Goal: Information Seeking & Learning: Learn about a topic

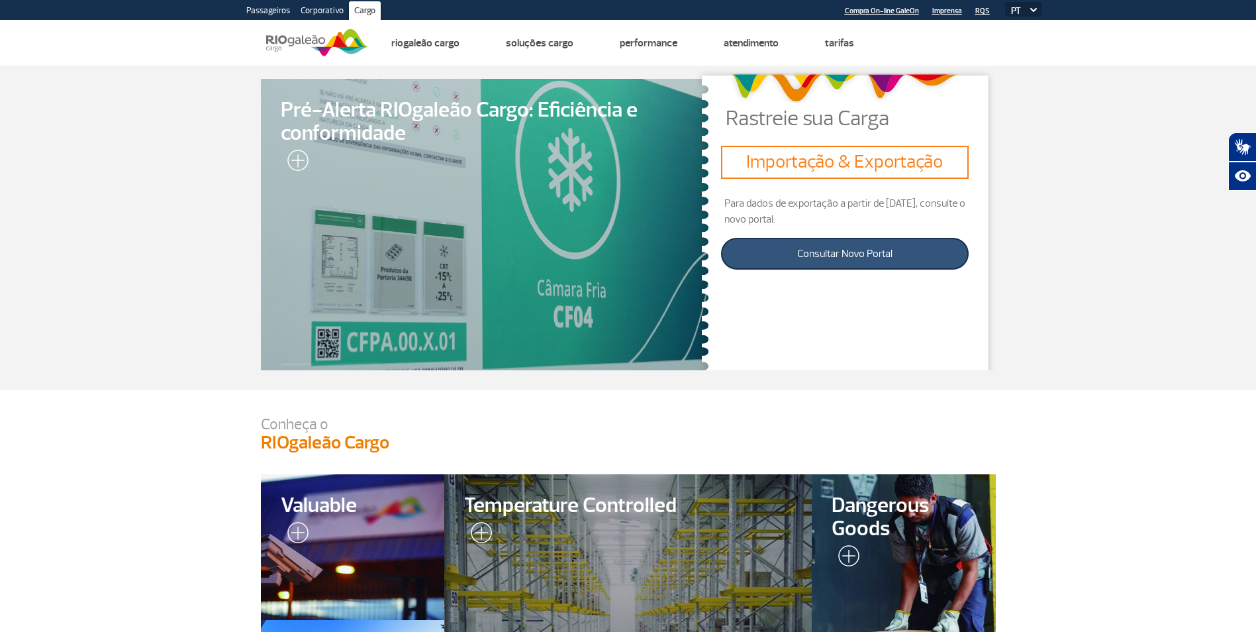
click at [876, 254] on link "Consultar Novo Portal" at bounding box center [844, 254] width 247 height 32
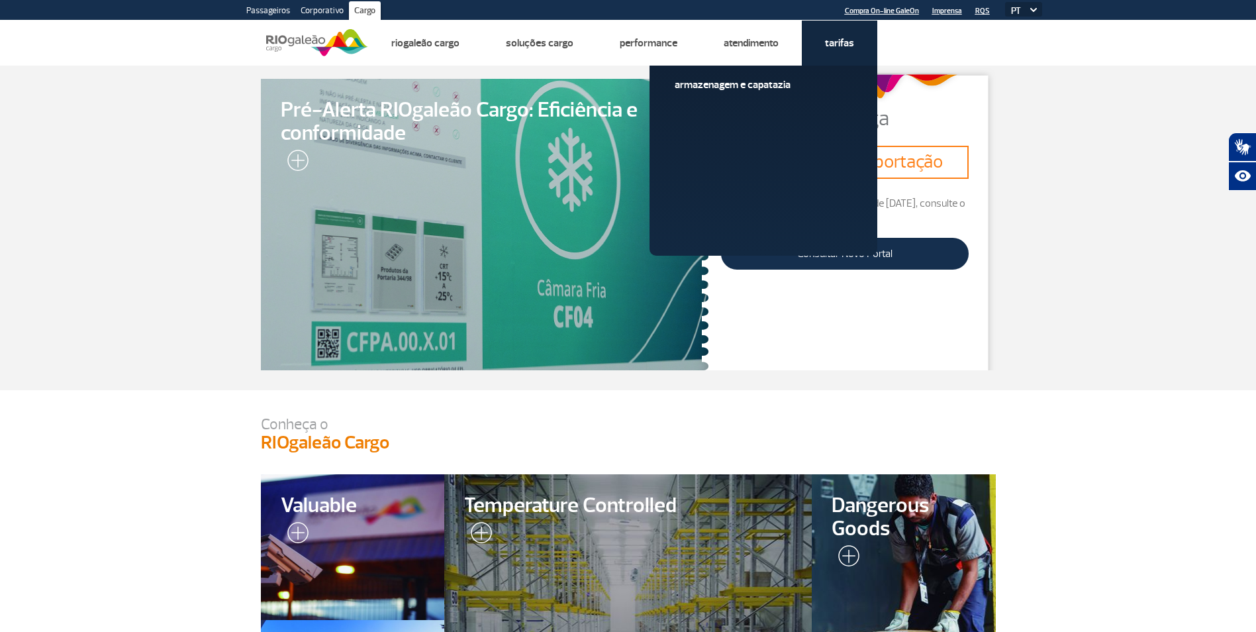
click at [834, 42] on link "Tarifas" at bounding box center [839, 42] width 29 height 13
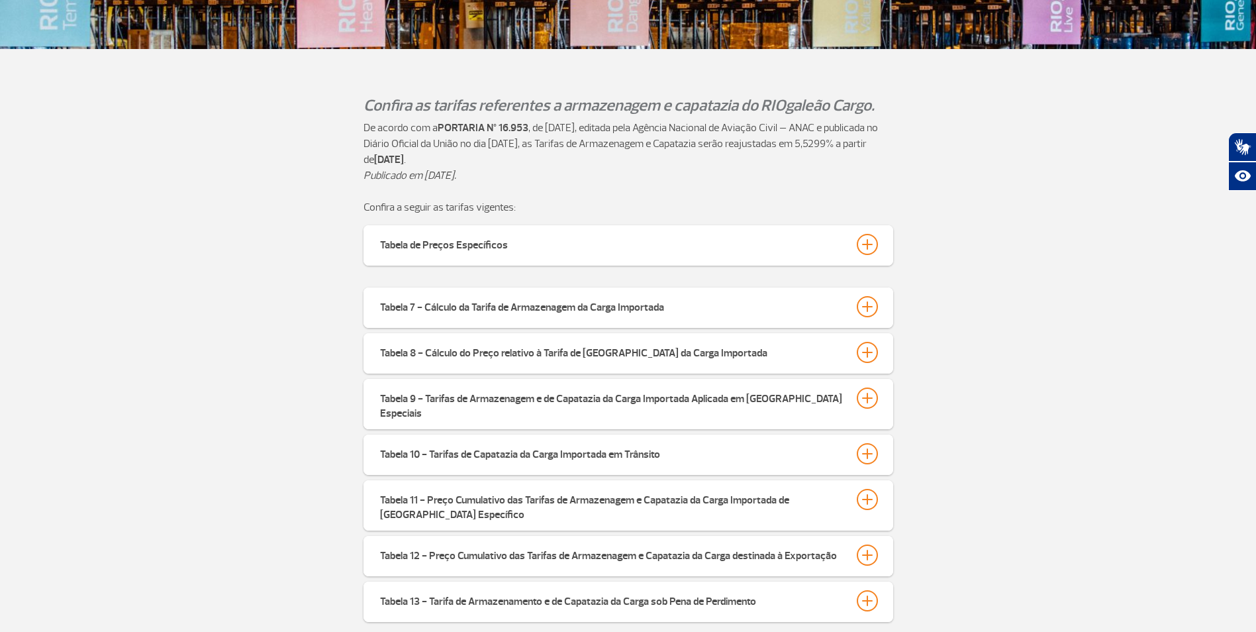
scroll to position [672, 0]
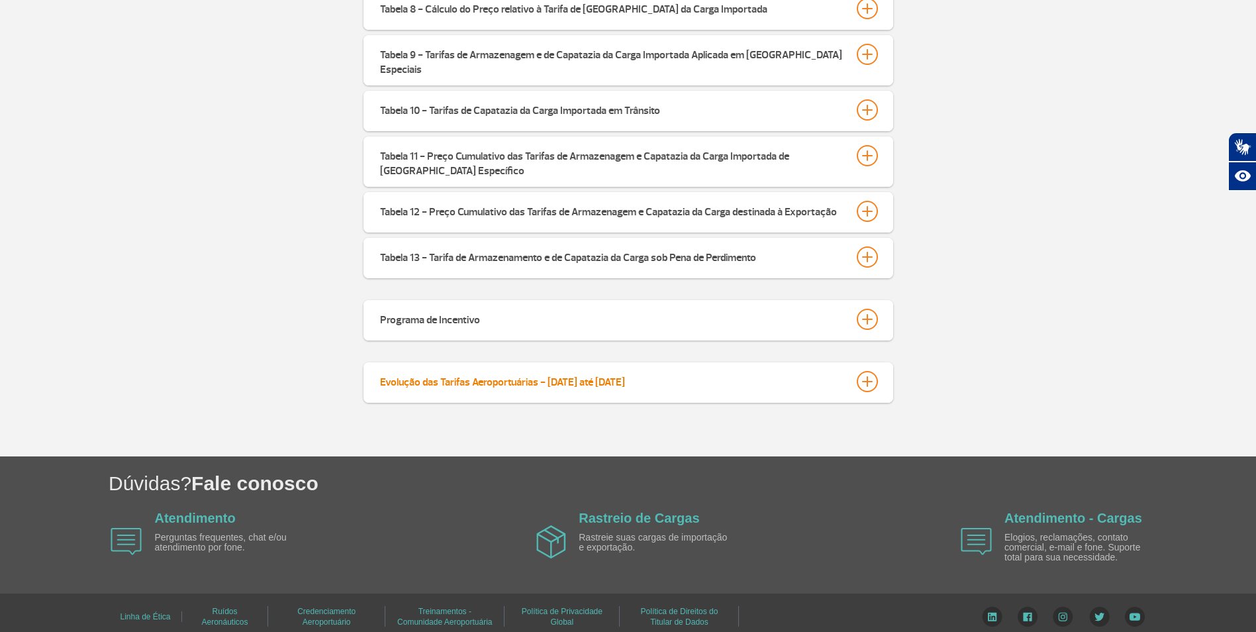
click at [870, 375] on div at bounding box center [867, 381] width 21 height 21
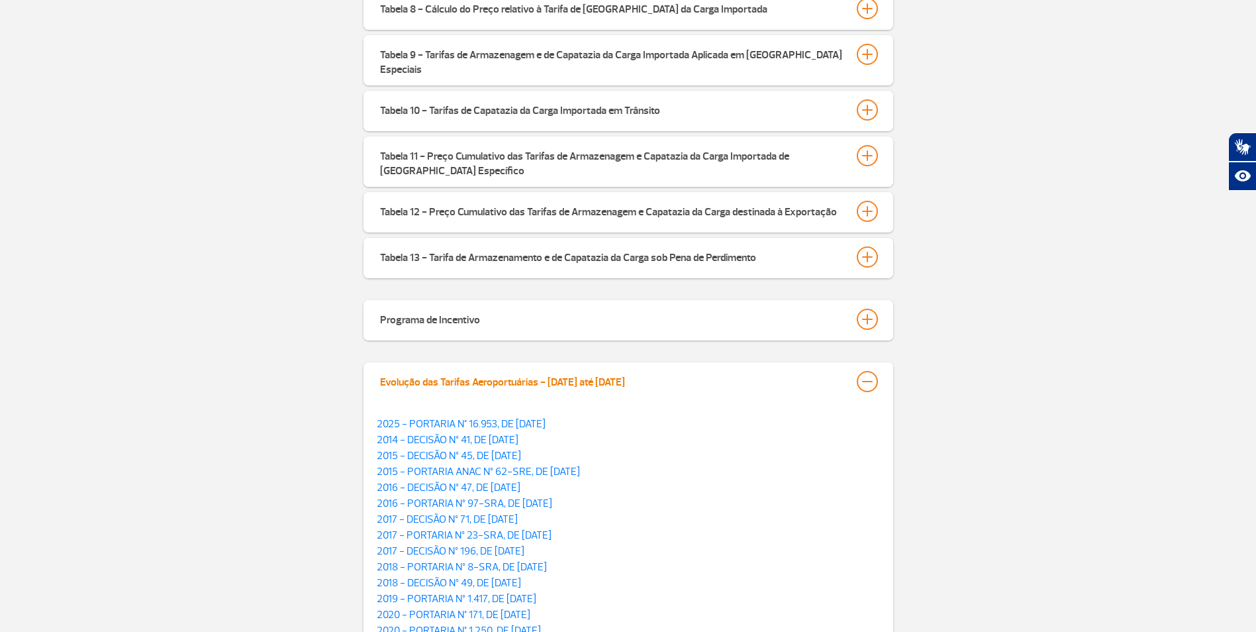
click at [869, 371] on div at bounding box center [867, 381] width 21 height 21
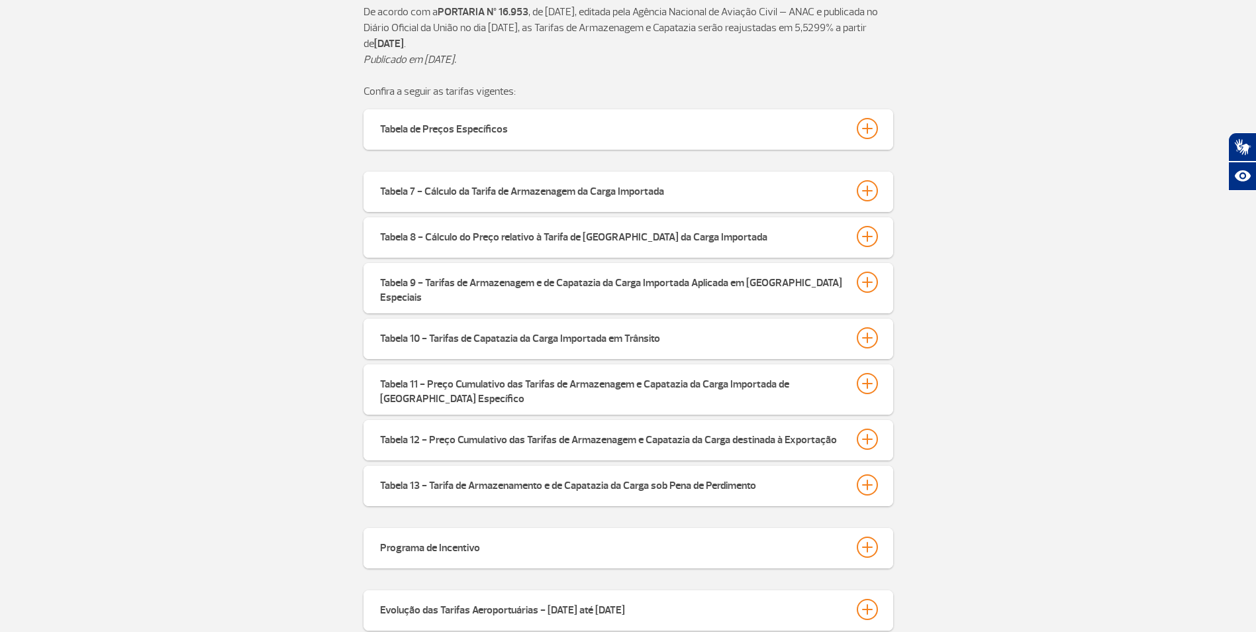
scroll to position [407, 0]
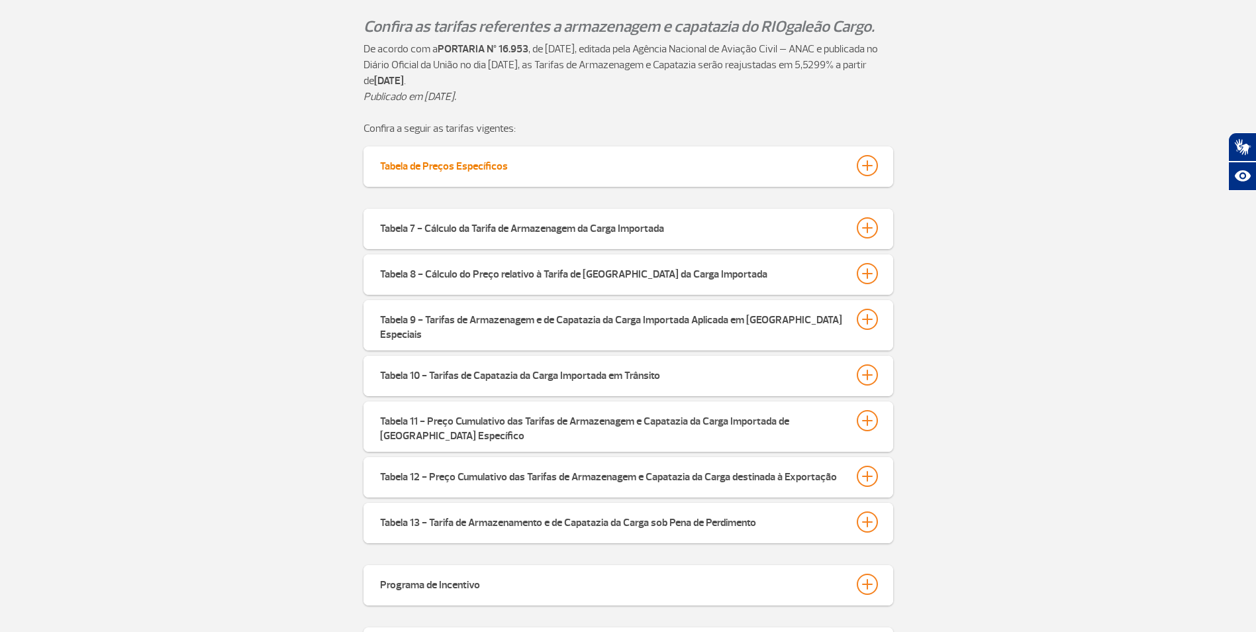
click at [869, 162] on div at bounding box center [867, 165] width 21 height 21
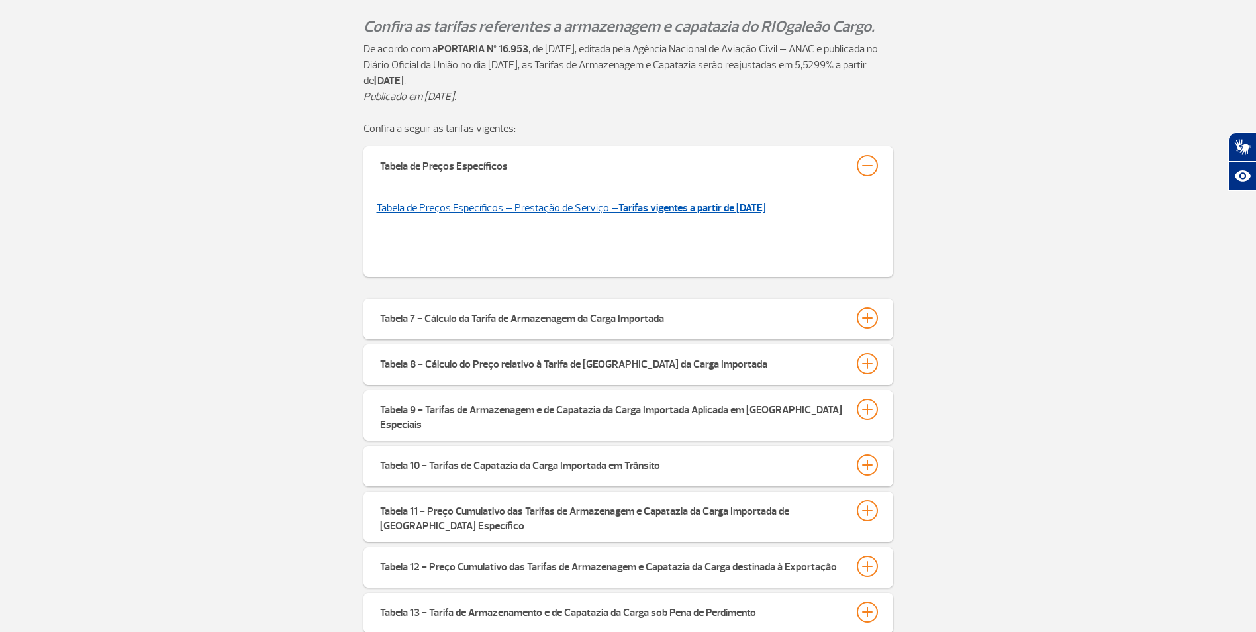
click at [480, 205] on link "Tabela de Preços Específicos – Prestação de Serviço – Tarifas vigentes a partir…" at bounding box center [571, 207] width 389 height 13
click at [873, 318] on div at bounding box center [867, 317] width 21 height 21
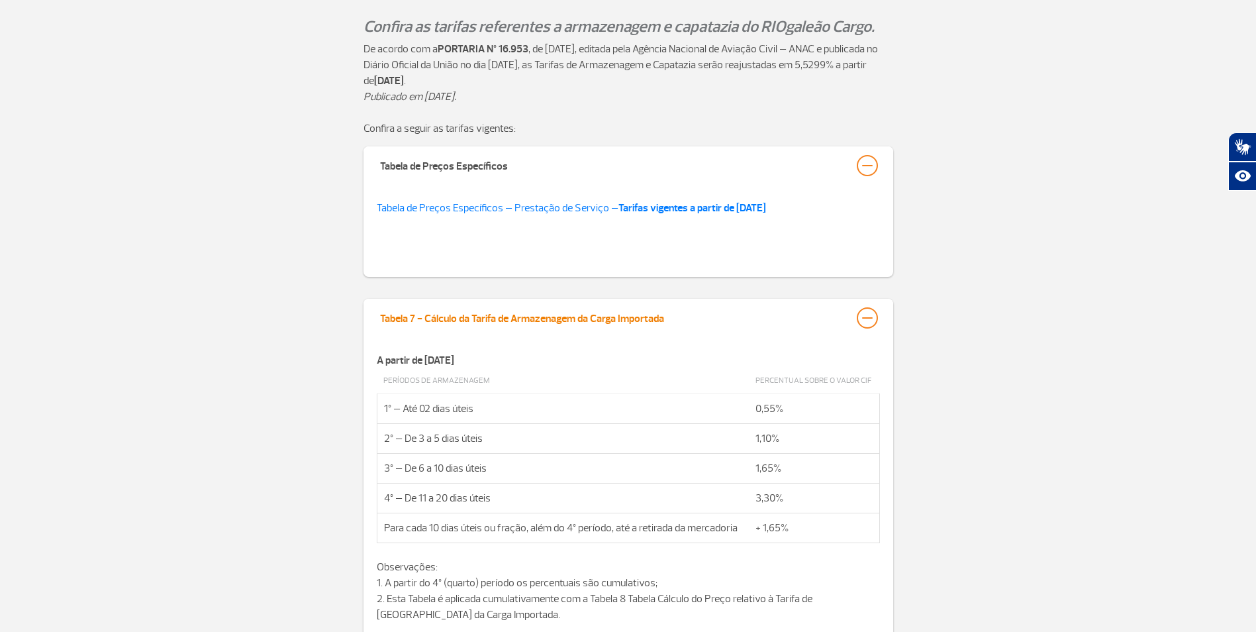
click at [871, 314] on div at bounding box center [867, 317] width 21 height 21
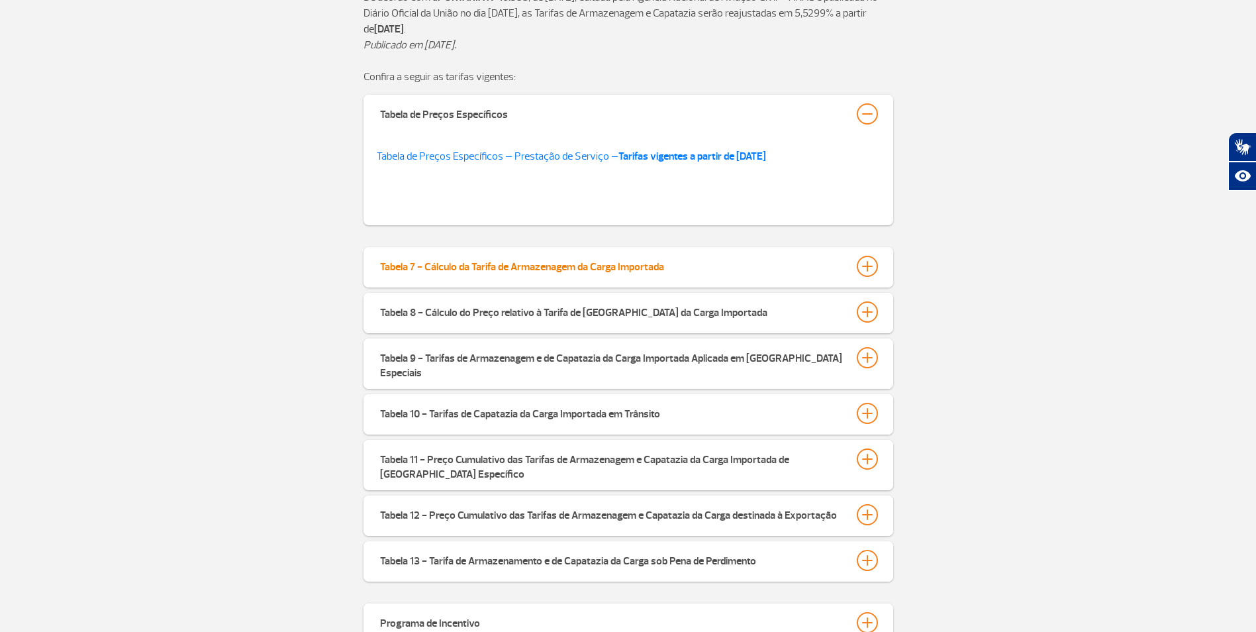
scroll to position [606, 0]
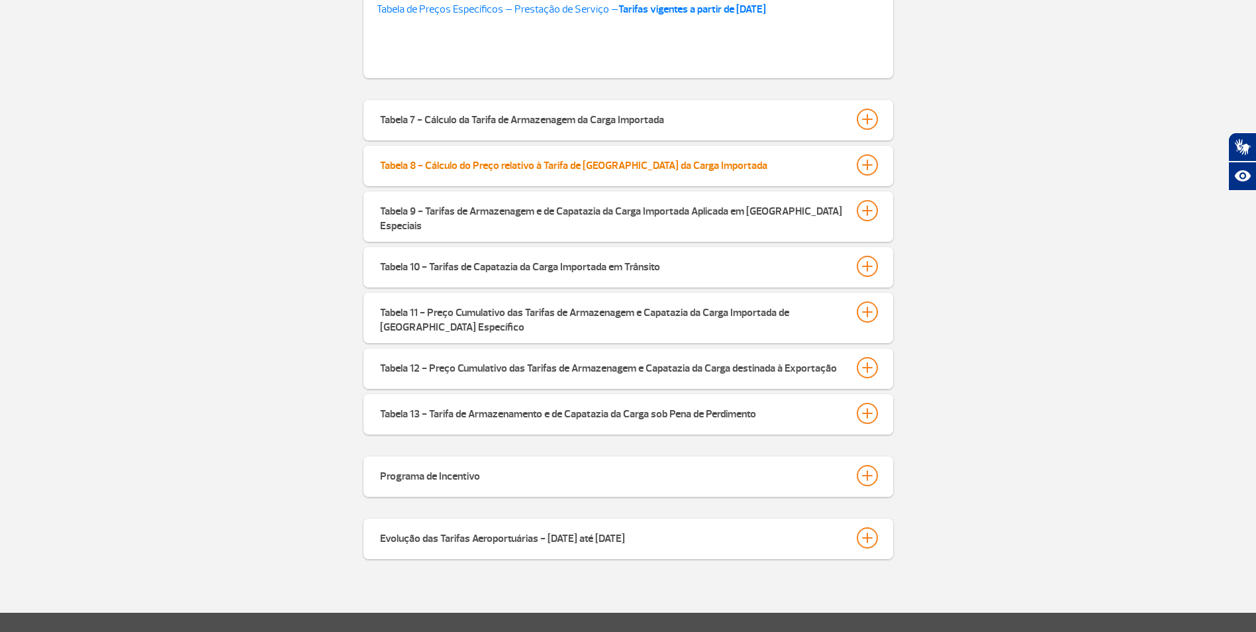
click at [869, 169] on div at bounding box center [867, 164] width 21 height 21
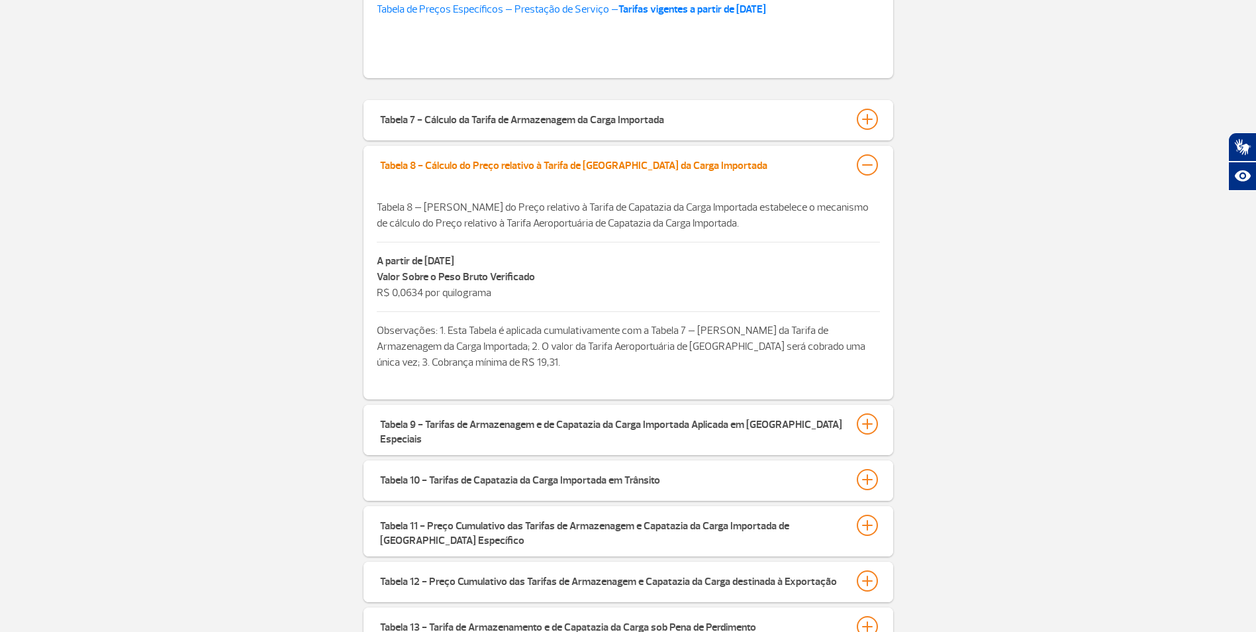
click at [869, 165] on div at bounding box center [867, 164] width 21 height 21
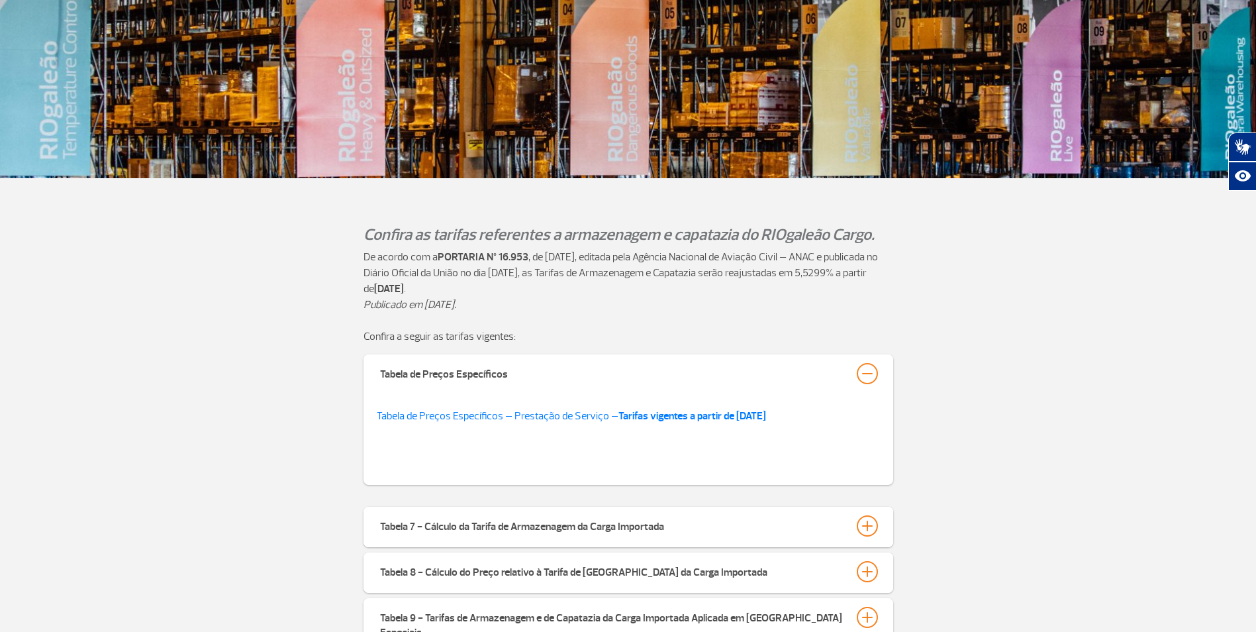
scroll to position [397, 0]
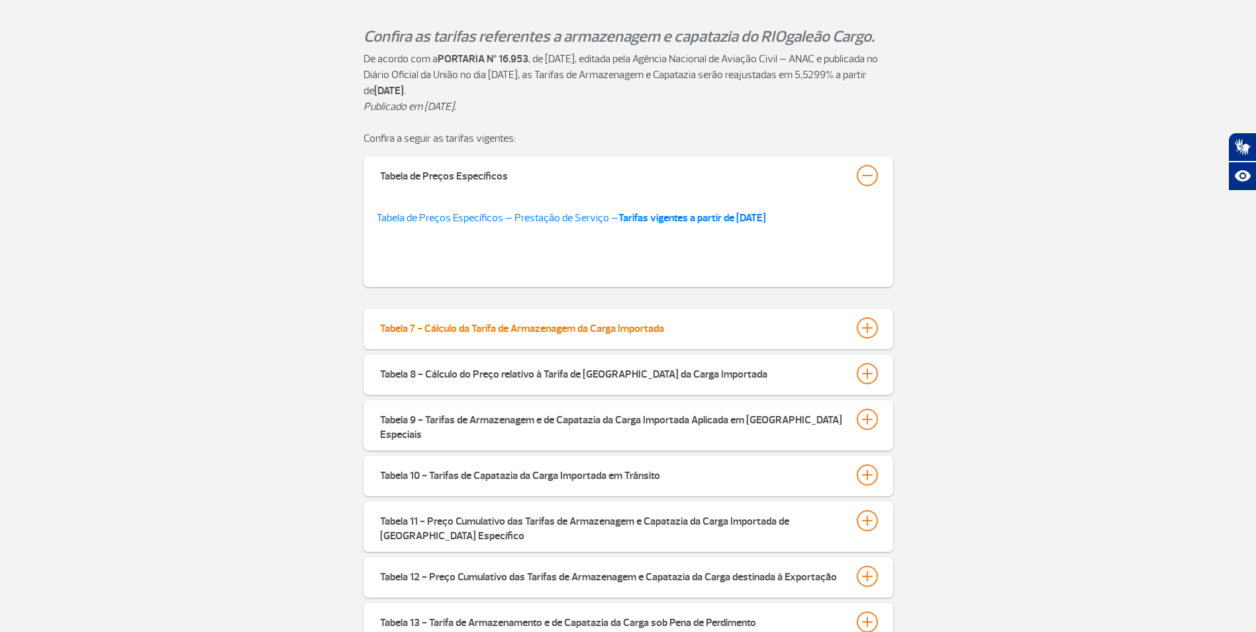
click at [668, 330] on button "Tabela 7 - Cálculo da Tarifa de Armazenagem da Carga Importada" at bounding box center [628, 327] width 498 height 23
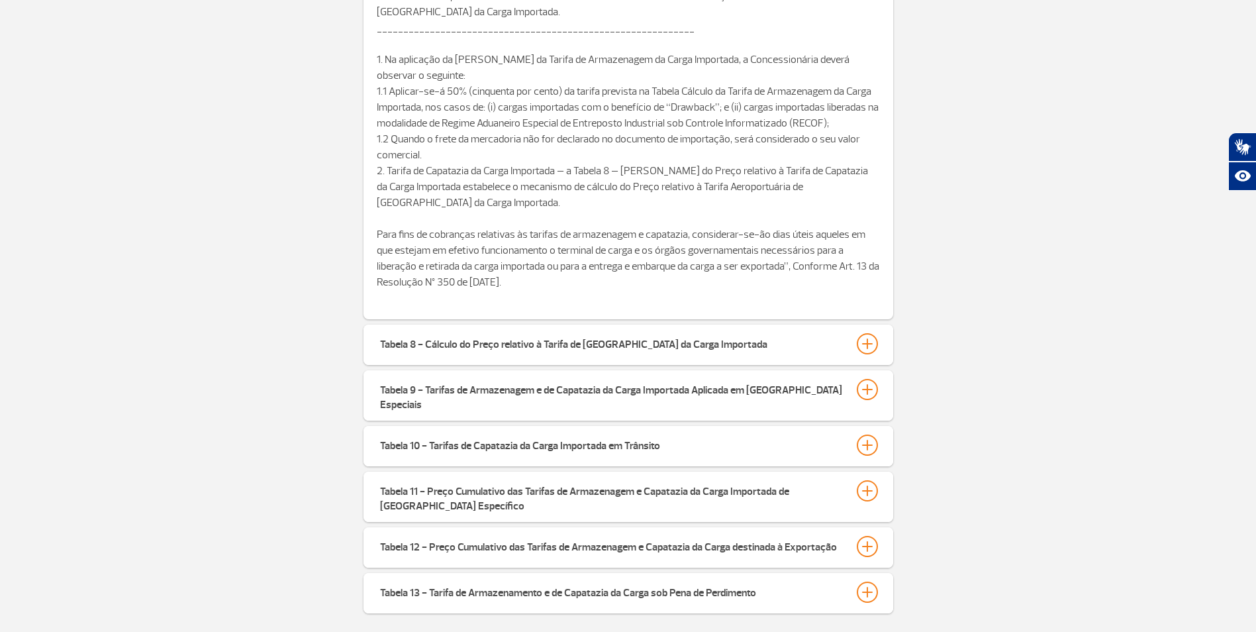
scroll to position [1258, 0]
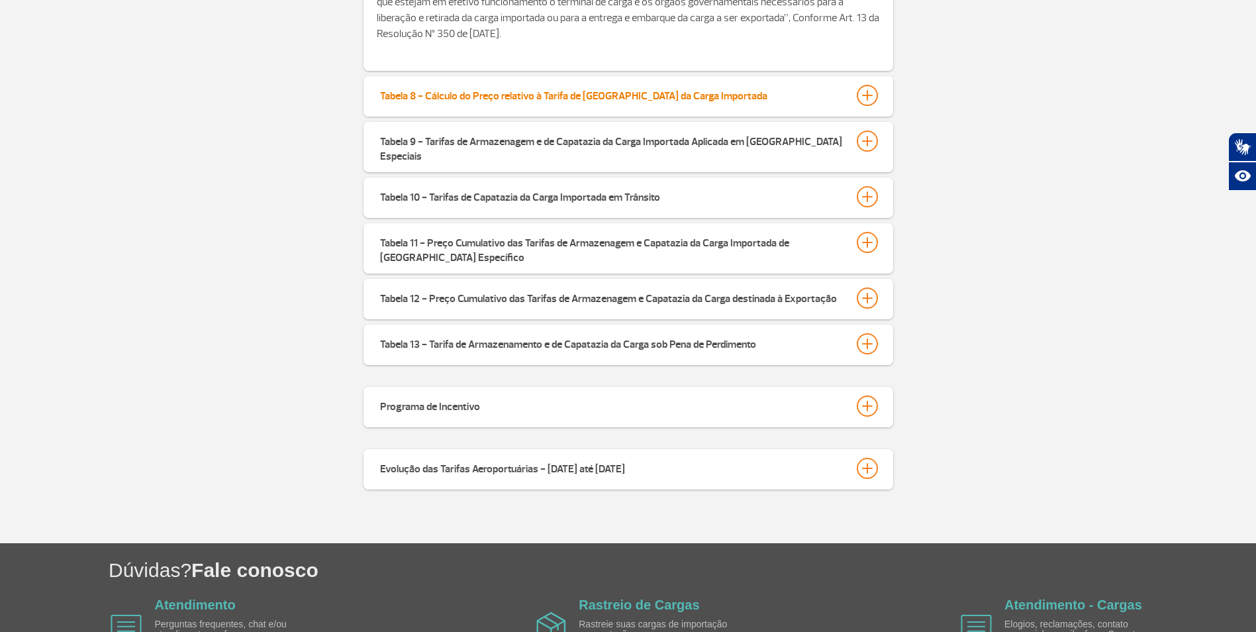
click at [667, 101] on div "Tabela 8 - Cálculo do Preço relativo à Tarifa de Capatazia da Carga Importada" at bounding box center [573, 94] width 387 height 19
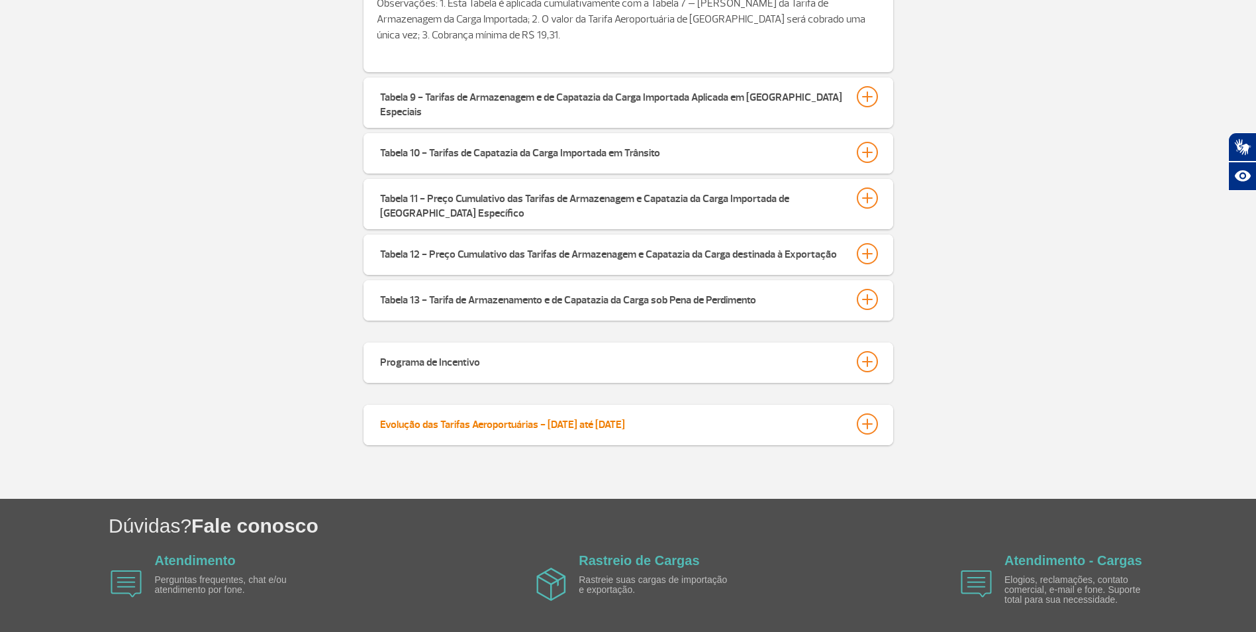
scroll to position [1523, 0]
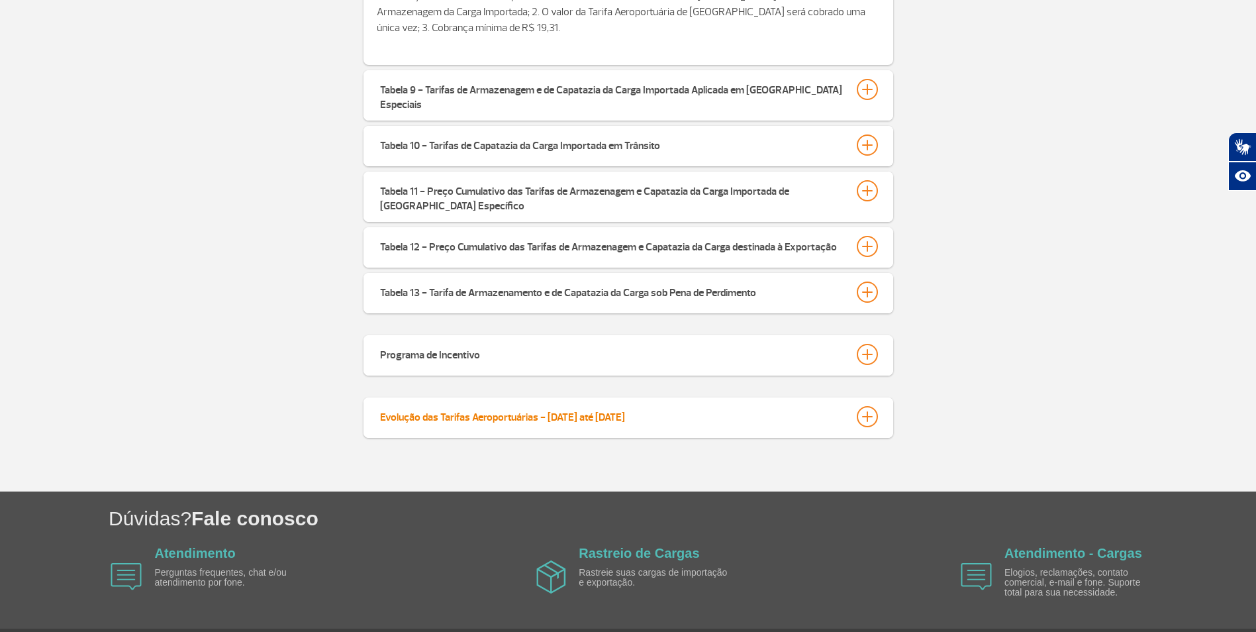
click at [569, 408] on div "Evolução das Tarifas Aeroportuárias - 2014 até 2025" at bounding box center [502, 415] width 245 height 19
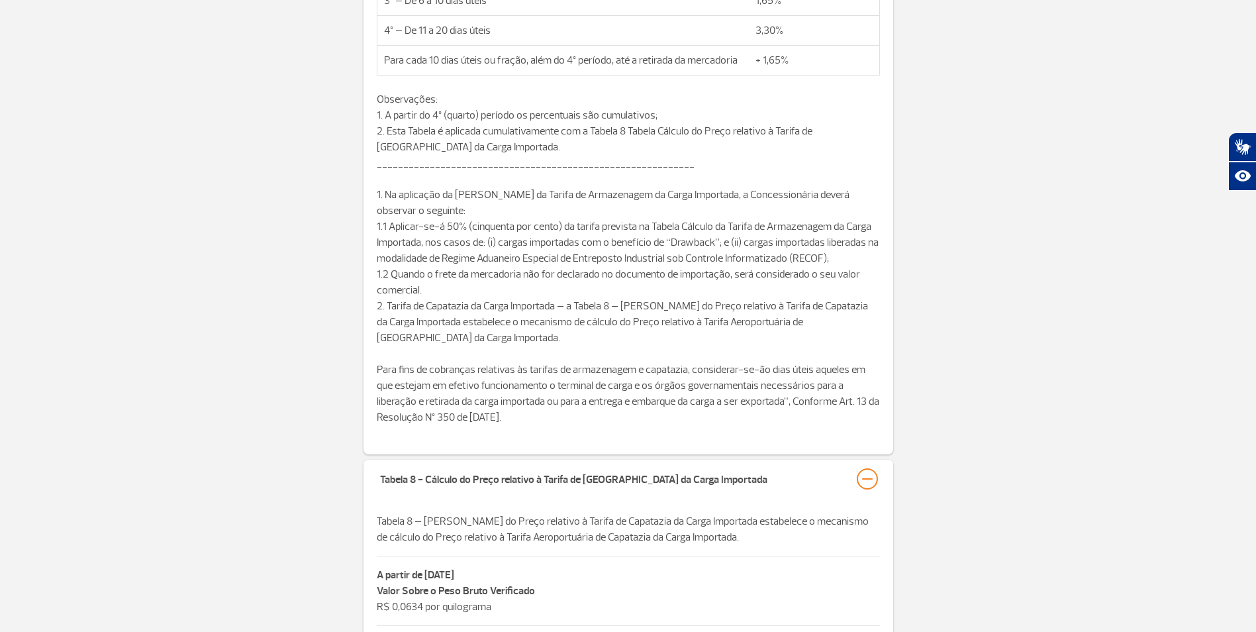
scroll to position [562, 0]
